Goal: Task Accomplishment & Management: Use online tool/utility

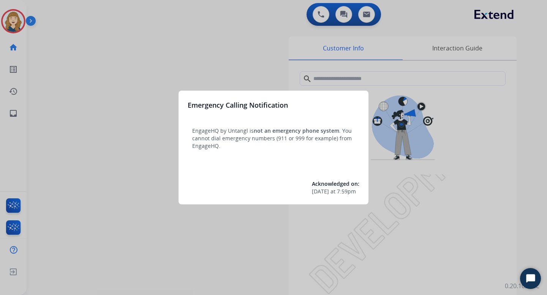
click at [132, 73] on div at bounding box center [273, 147] width 547 height 295
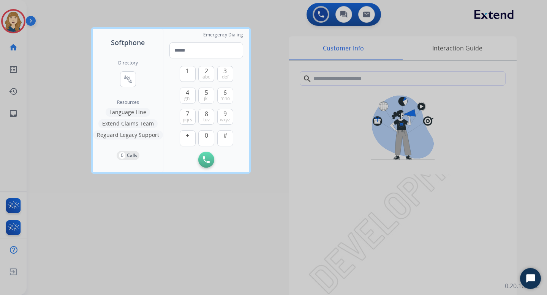
click at [71, 77] on div at bounding box center [273, 147] width 547 height 295
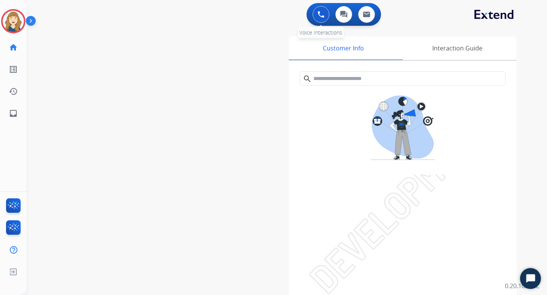
click at [317, 14] on button at bounding box center [321, 14] width 17 height 17
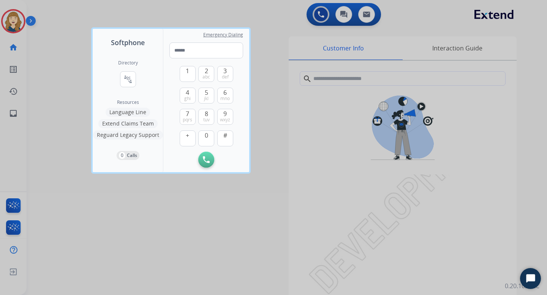
click at [124, 113] on button "Language Line" at bounding box center [128, 112] width 44 height 9
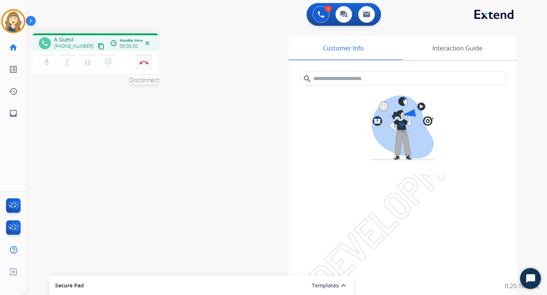
click at [146, 66] on button "Disconnect" at bounding box center [144, 63] width 16 height 16
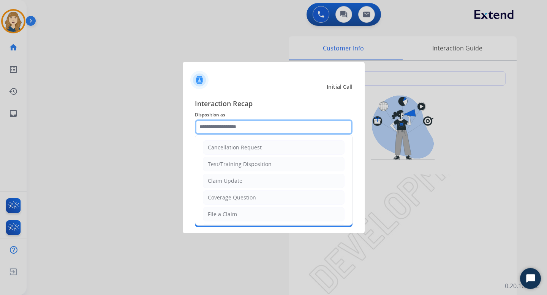
click at [223, 128] on input "text" at bounding box center [274, 127] width 158 height 15
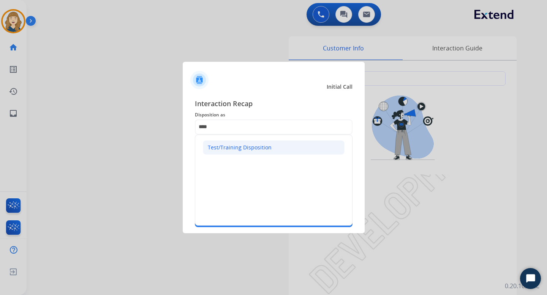
click at [240, 149] on div "Test/Training Disposition" at bounding box center [240, 148] width 64 height 8
type input "**********"
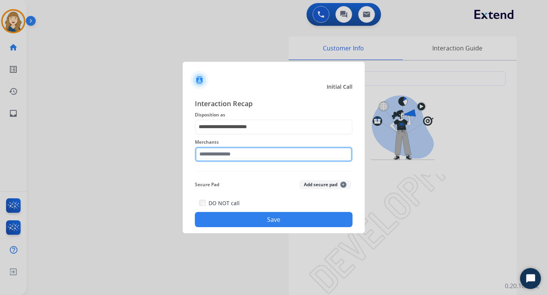
click at [224, 158] on input "text" at bounding box center [274, 154] width 158 height 15
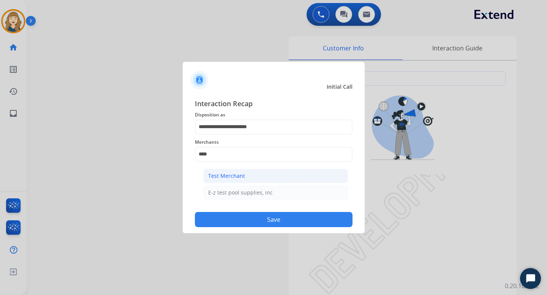
click at [246, 177] on li "Test Merchant" at bounding box center [275, 176] width 145 height 14
type input "**********"
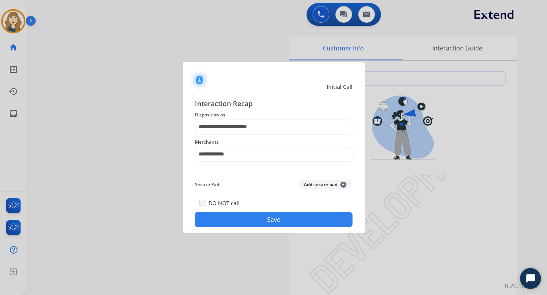
click at [247, 218] on button "Save" at bounding box center [274, 219] width 158 height 15
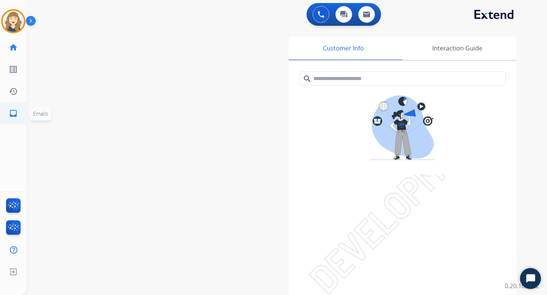
click at [19, 116] on link "inbox Emails" at bounding box center [13, 113] width 21 height 21
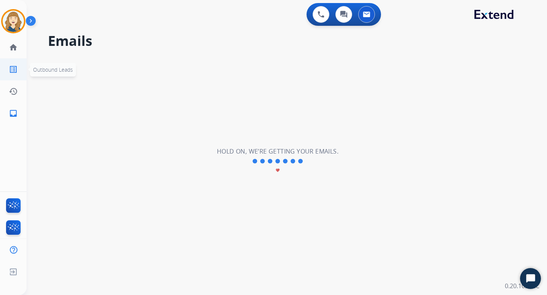
click at [15, 65] on link "list_alt Outbound Leads" at bounding box center [13, 69] width 21 height 21
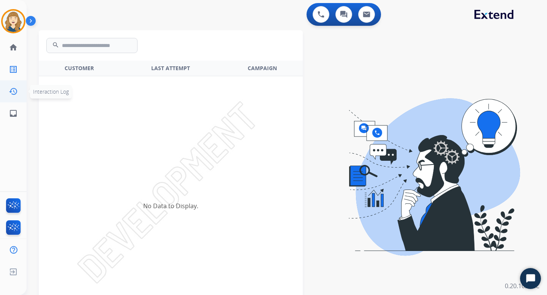
click at [13, 85] on link "history Interaction Log" at bounding box center [13, 91] width 21 height 21
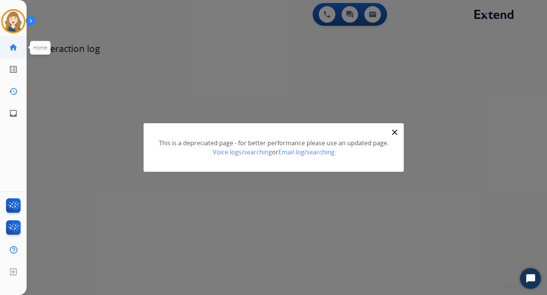
click at [13, 51] on mat-icon "home" at bounding box center [13, 47] width 9 height 9
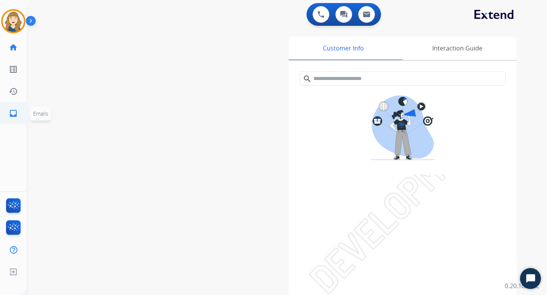
click at [20, 114] on link "inbox Emails" at bounding box center [13, 113] width 21 height 21
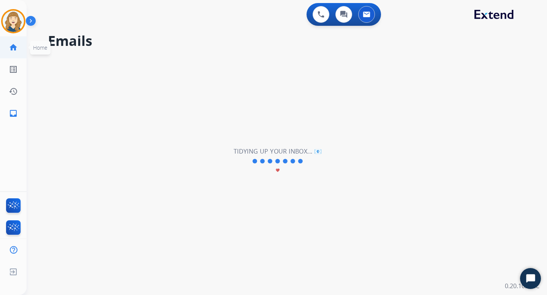
click at [17, 45] on mat-icon "home" at bounding box center [13, 47] width 9 height 9
